Goal: Task Accomplishment & Management: Manage account settings

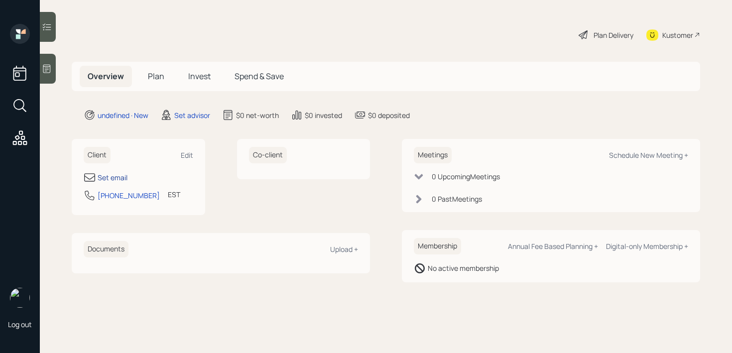
click at [124, 176] on div "Set email" at bounding box center [113, 177] width 30 height 10
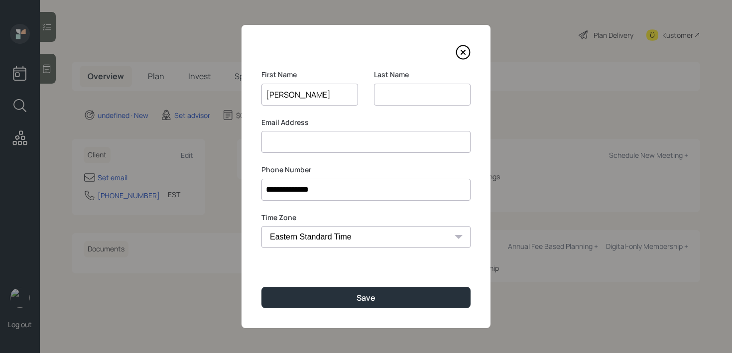
type input "[PERSON_NAME]"
click at [342, 152] on input at bounding box center [366, 142] width 209 height 22
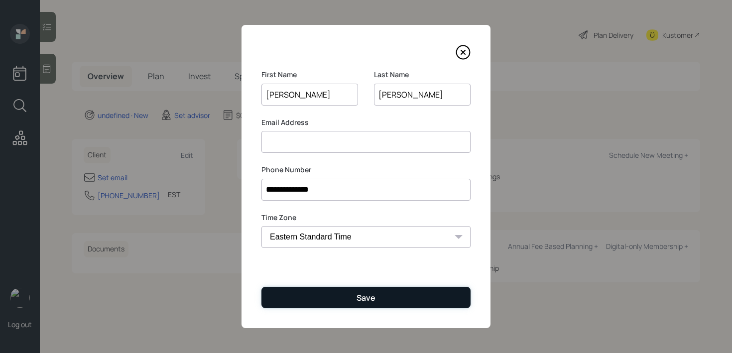
click at [380, 299] on button "Save" at bounding box center [366, 297] width 209 height 21
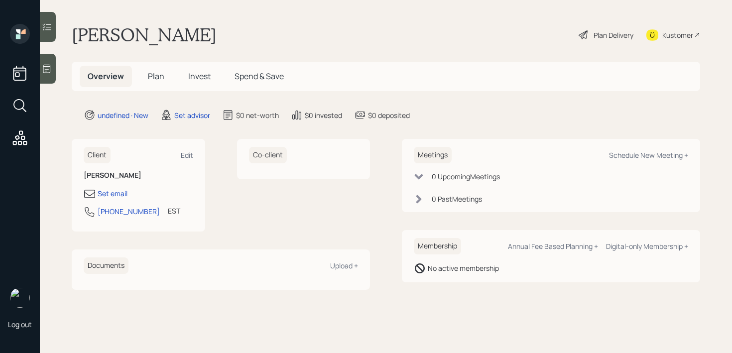
click at [49, 68] on icon at bounding box center [47, 69] width 10 height 10
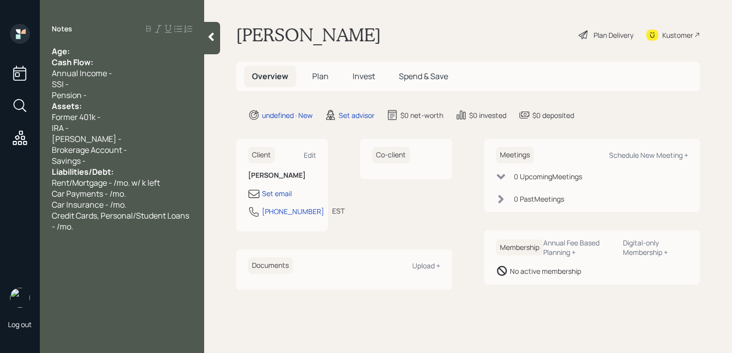
click at [113, 58] on div "Cash Flow:" at bounding box center [122, 62] width 140 height 11
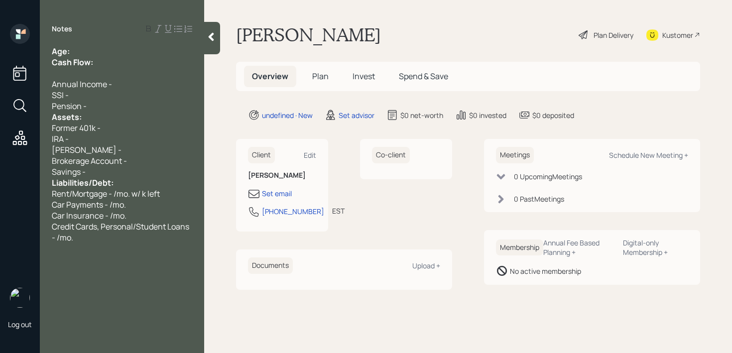
click at [104, 107] on div "Pension -" at bounding box center [122, 106] width 140 height 11
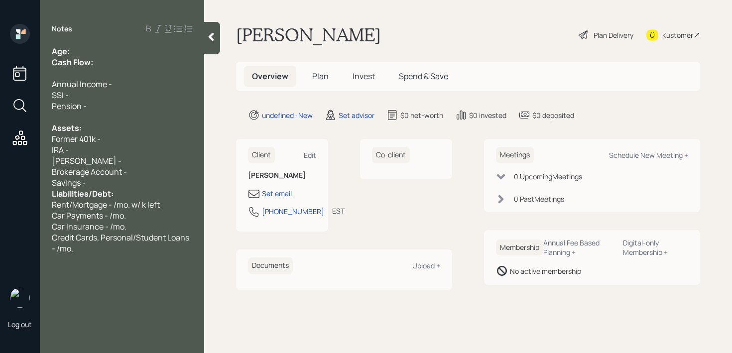
click at [143, 181] on div "Savings -" at bounding box center [122, 182] width 140 height 11
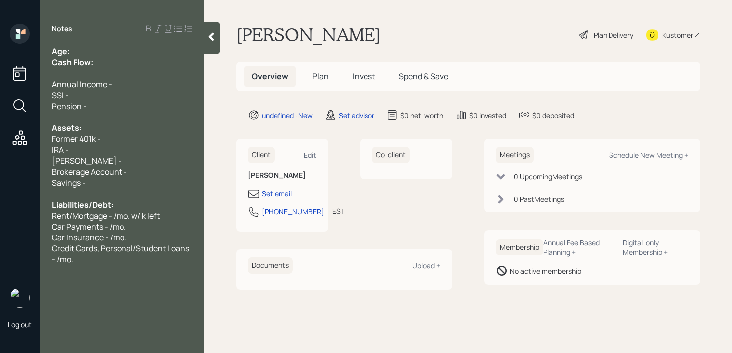
click at [669, 32] on div "Kustomer" at bounding box center [677, 35] width 31 height 10
